Goal: Information Seeking & Learning: Learn about a topic

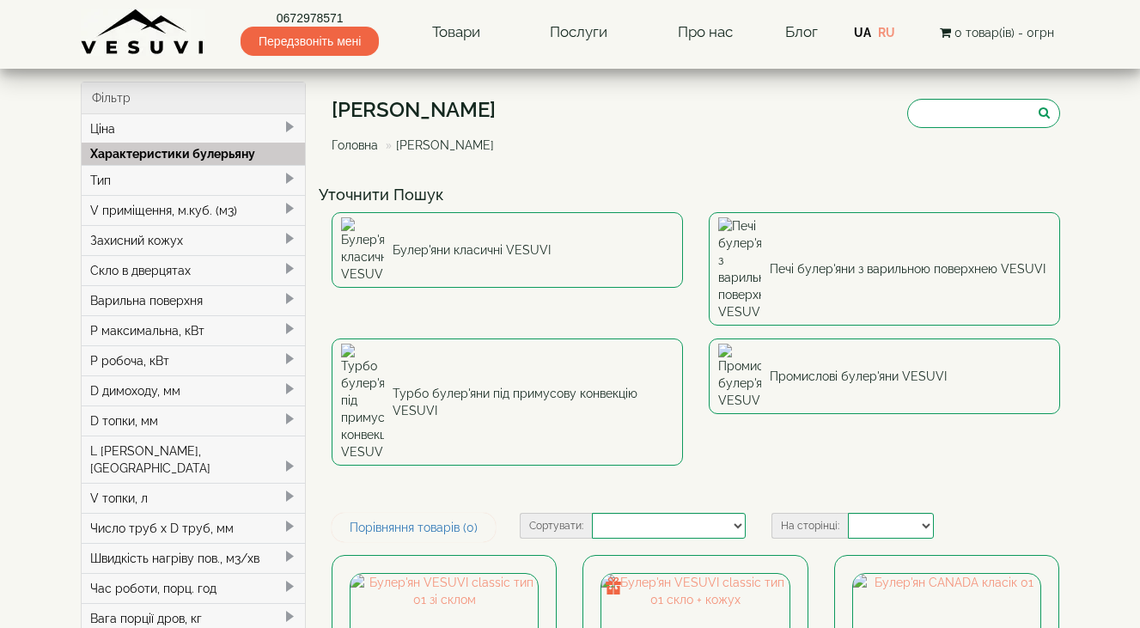
select select
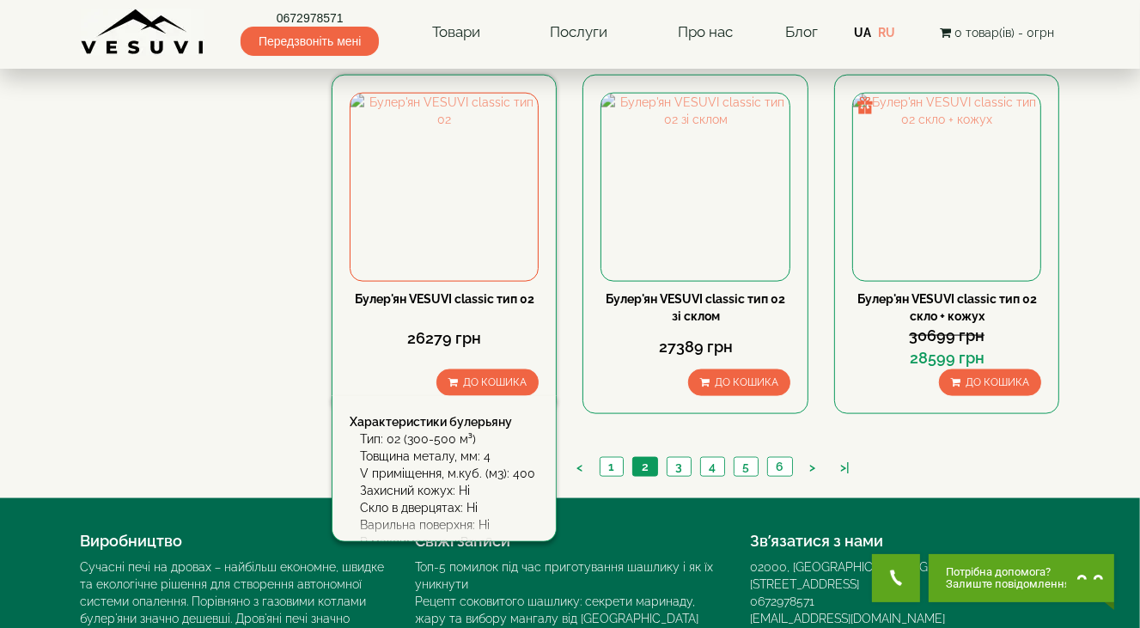
scroll to position [2006, 0]
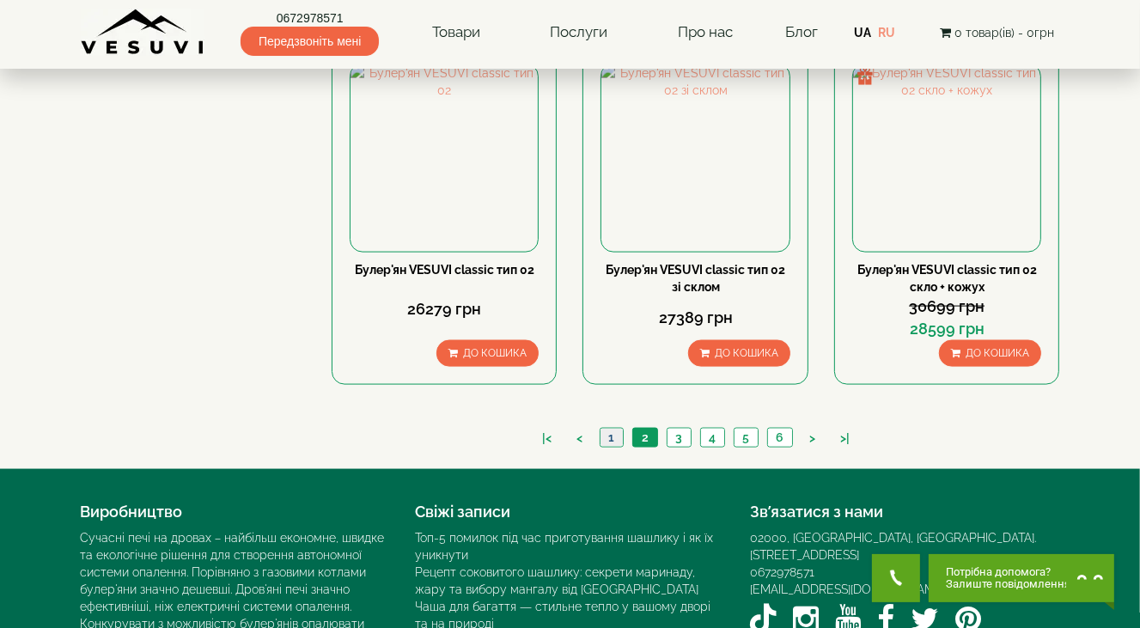
click at [619, 429] on link "1" at bounding box center [610, 438] width 23 height 18
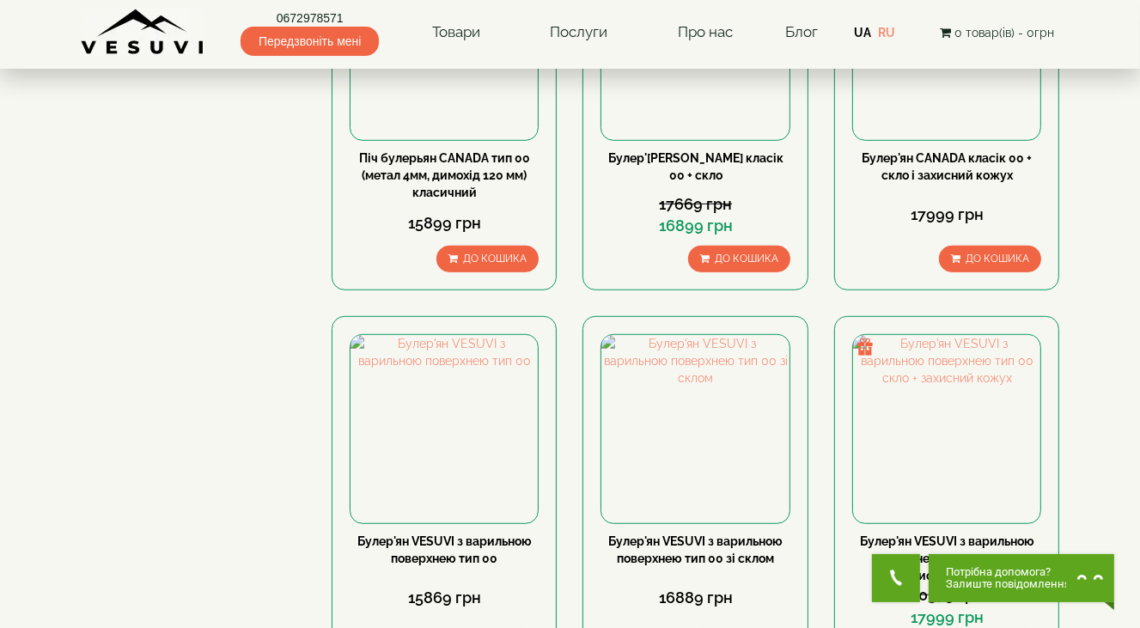
scroll to position [1031, 0]
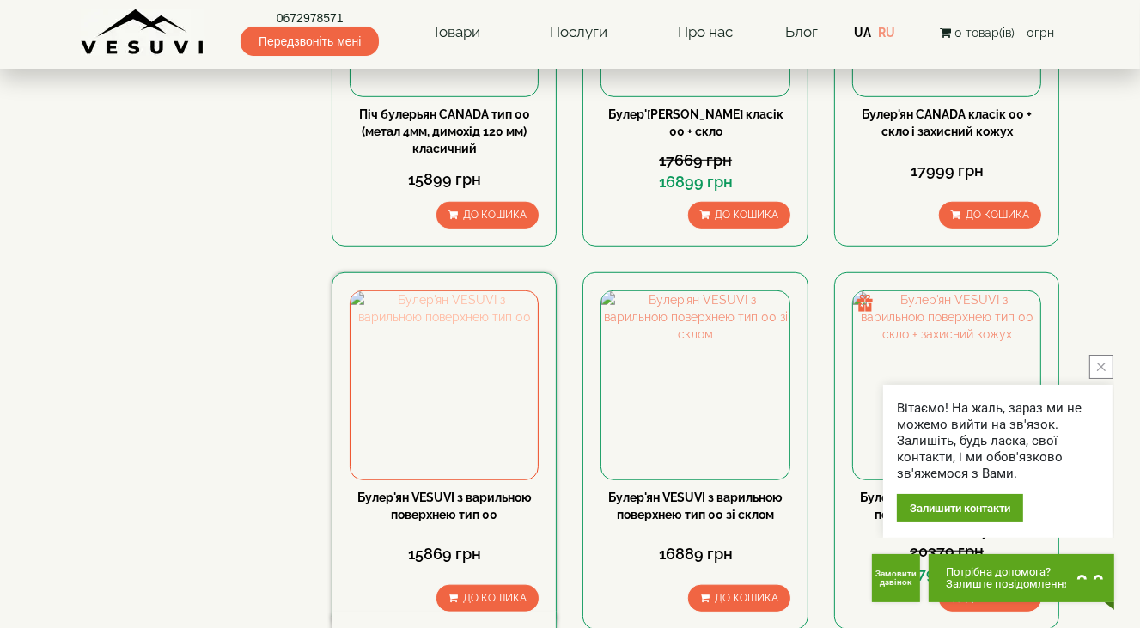
click at [447, 291] on img at bounding box center [443, 384] width 187 height 187
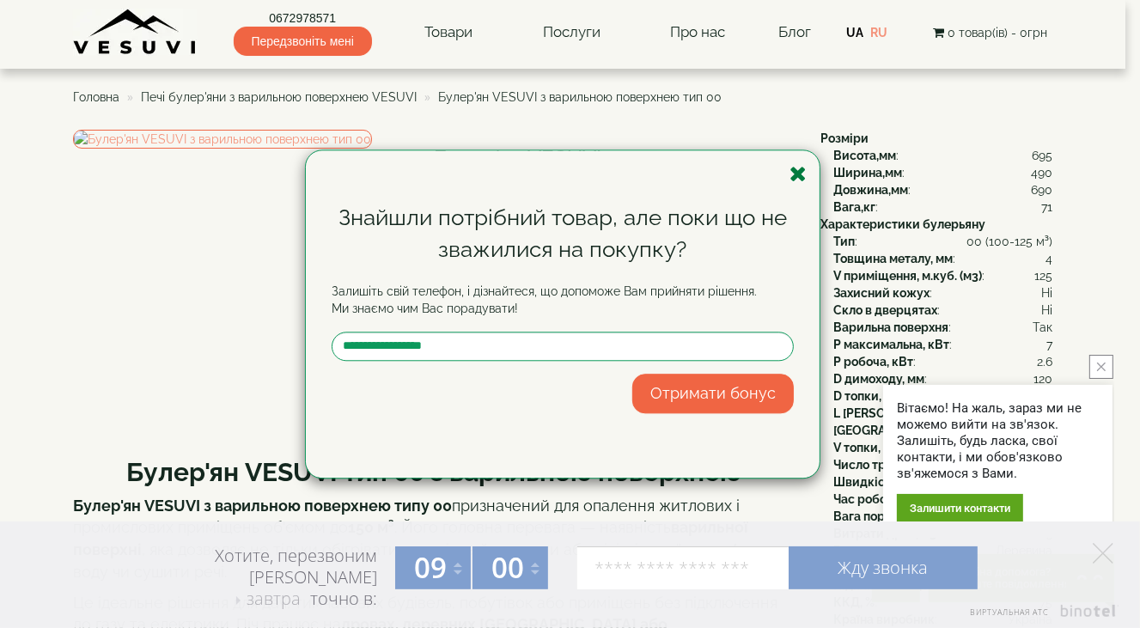
click at [794, 173] on icon "button" at bounding box center [797, 173] width 17 height 21
